Goal: Task Accomplishment & Management: Manage account settings

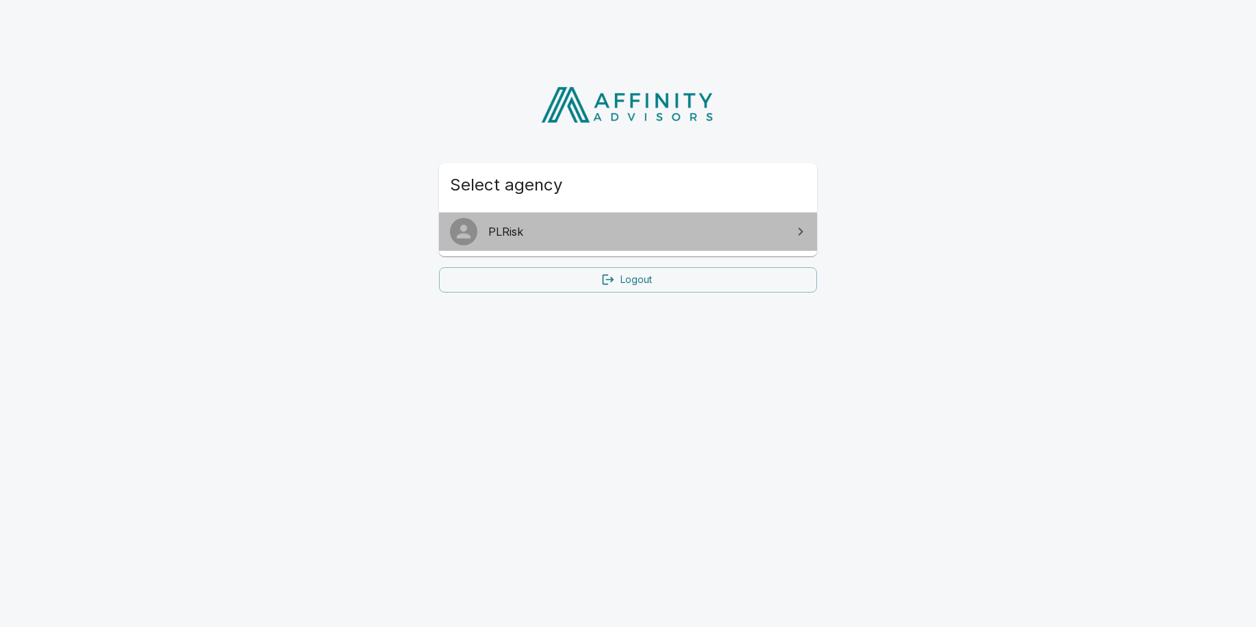
click at [542, 224] on span "PLRisk" at bounding box center [636, 231] width 296 height 16
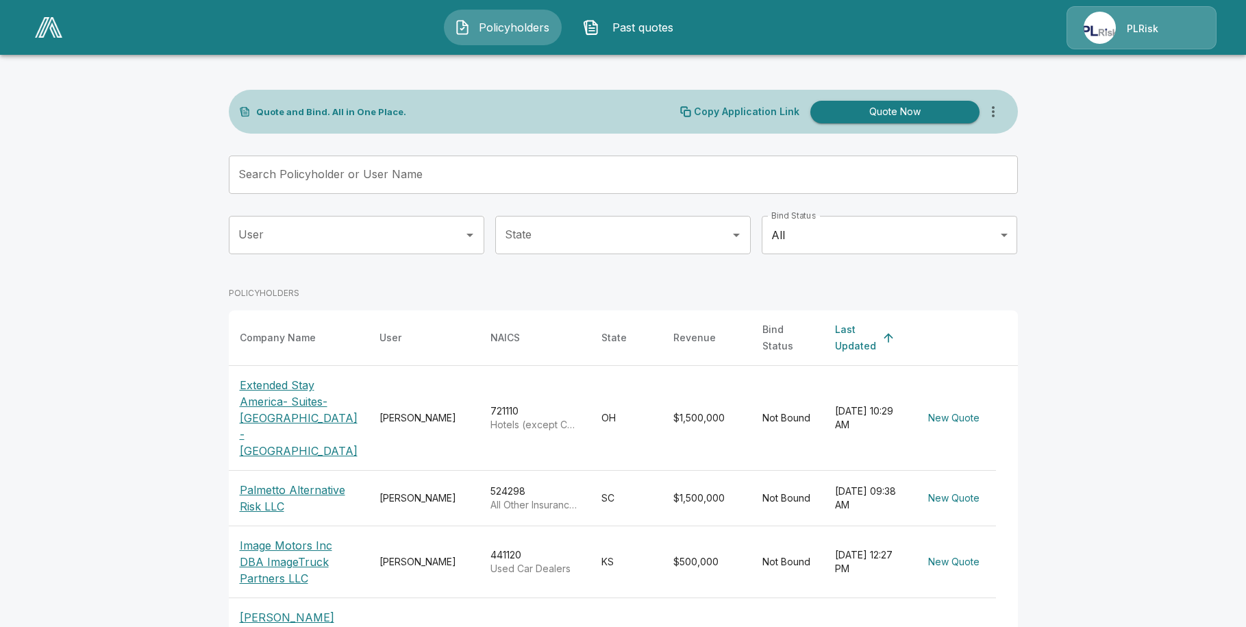
click at [1155, 34] on p "PLRisk" at bounding box center [1143, 29] width 32 height 14
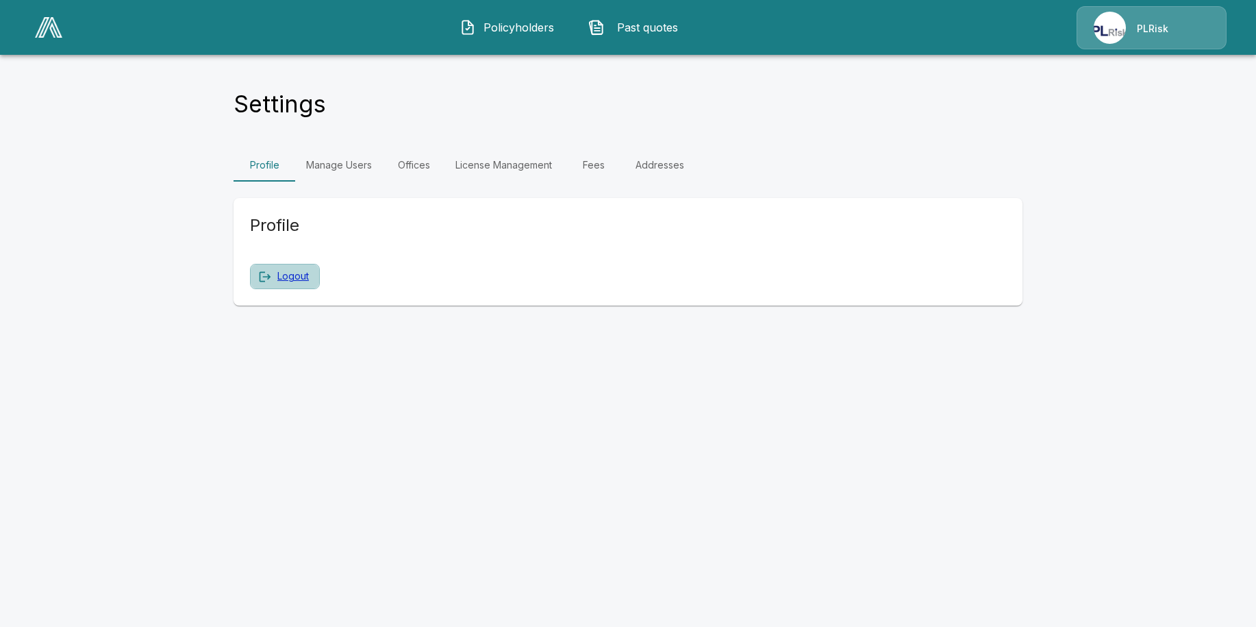
click at [286, 275] on link "Logout" at bounding box center [293, 276] width 32 height 17
